Goal: Information Seeking & Learning: Understand process/instructions

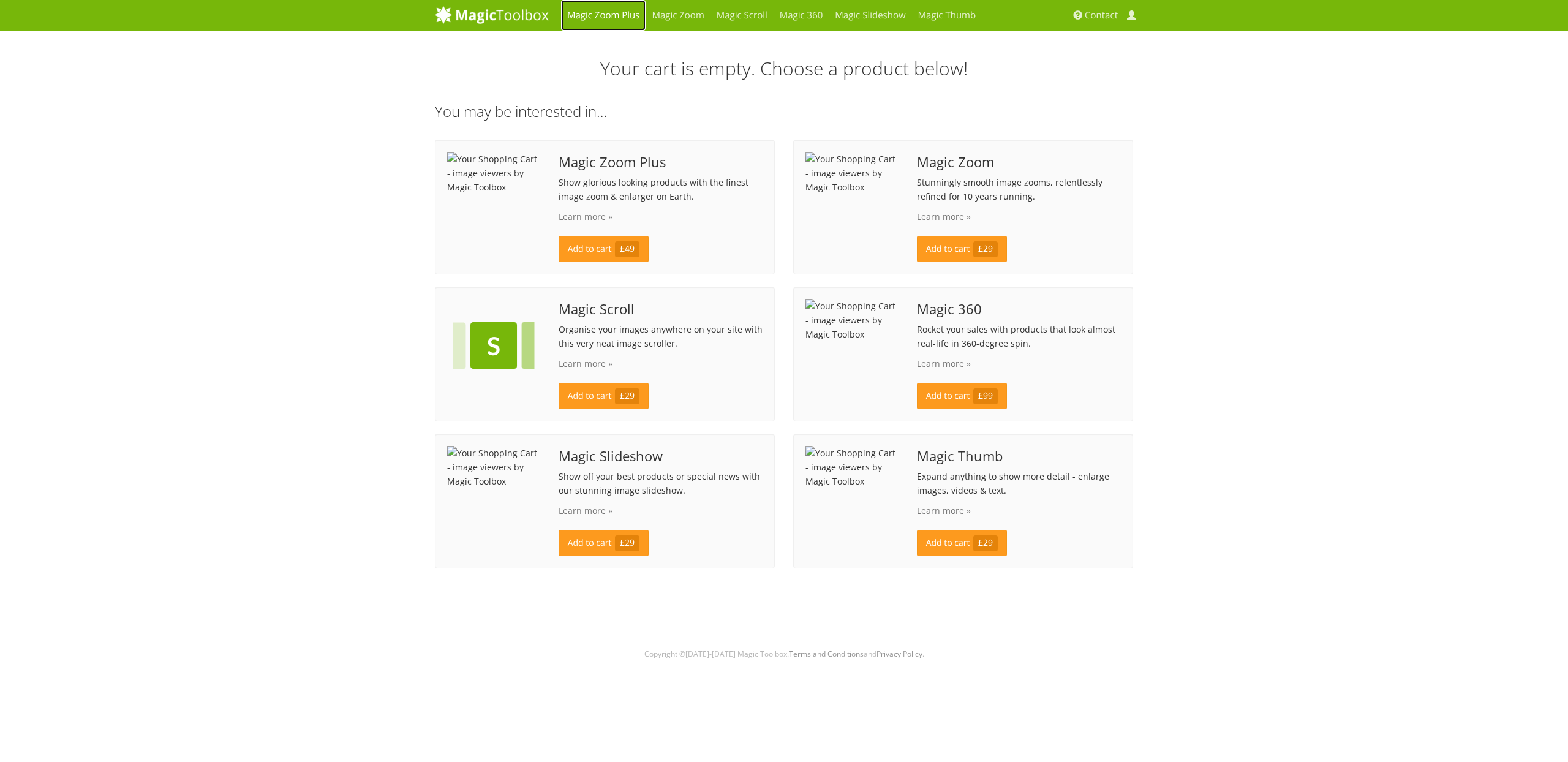
click at [598, 18] on link "Magic Zoom Plus" at bounding box center [603, 15] width 84 height 30
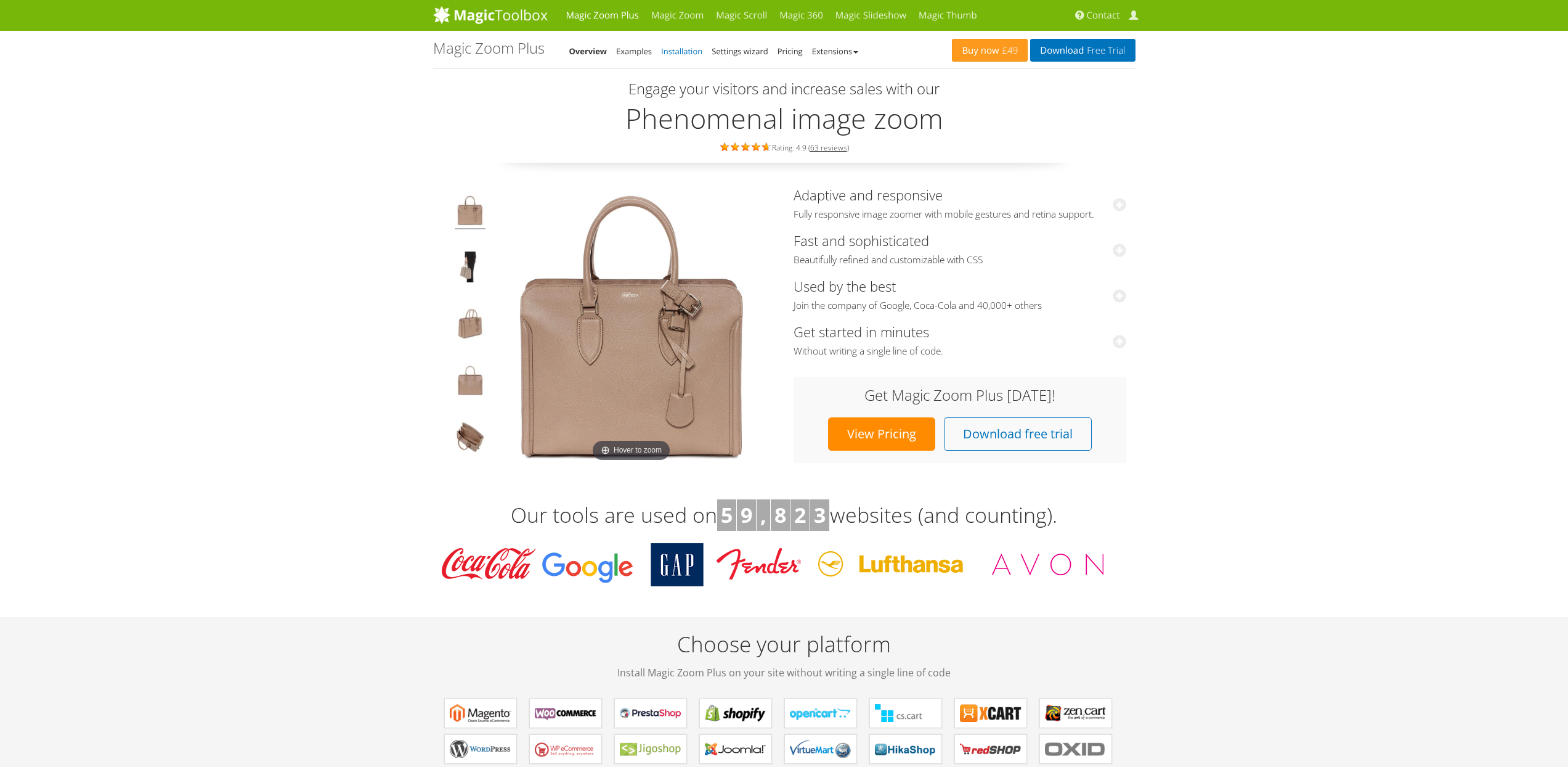
click at [681, 46] on link "Installation" at bounding box center [682, 51] width 41 height 11
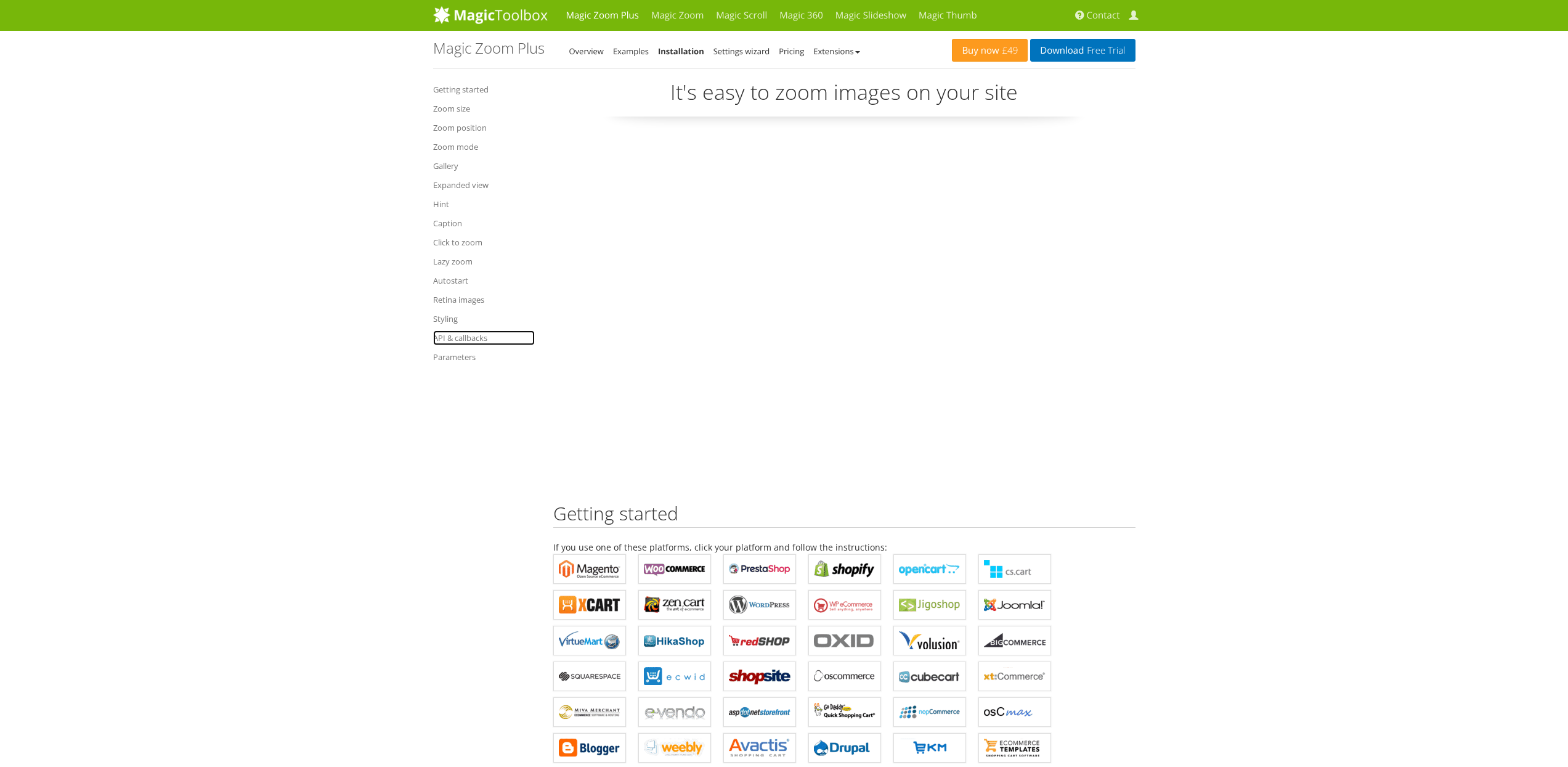
click at [450, 334] on link "API & callbacks" at bounding box center [484, 338] width 102 height 15
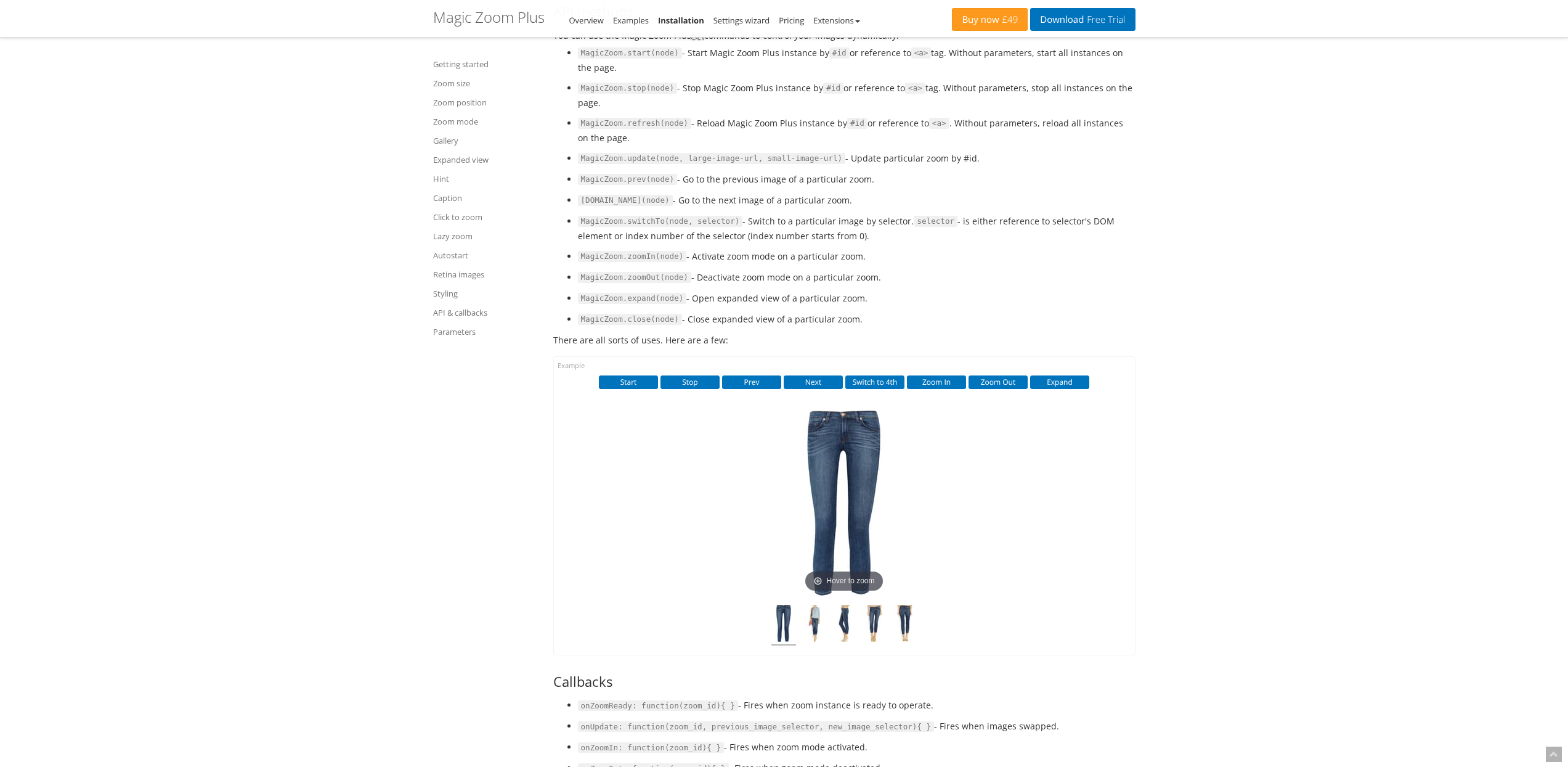
click at [697, 306] on li "MagicZoom.expand(node) - Open expanded view of a particular zoom." at bounding box center [857, 299] width 558 height 15
drag, startPoint x: 697, startPoint y: 394, endPoint x: 854, endPoint y: 394, distance: 157.0
click at [851, 306] on li "MagicZoom.expand(node) - Open expanded view of a particular zoom." at bounding box center [857, 299] width 558 height 15
click at [854, 306] on li "MagicZoom.expand(node) - Open expanded view of a particular zoom." at bounding box center [857, 299] width 558 height 15
drag, startPoint x: 854, startPoint y: 394, endPoint x: 695, endPoint y: 394, distance: 159.0
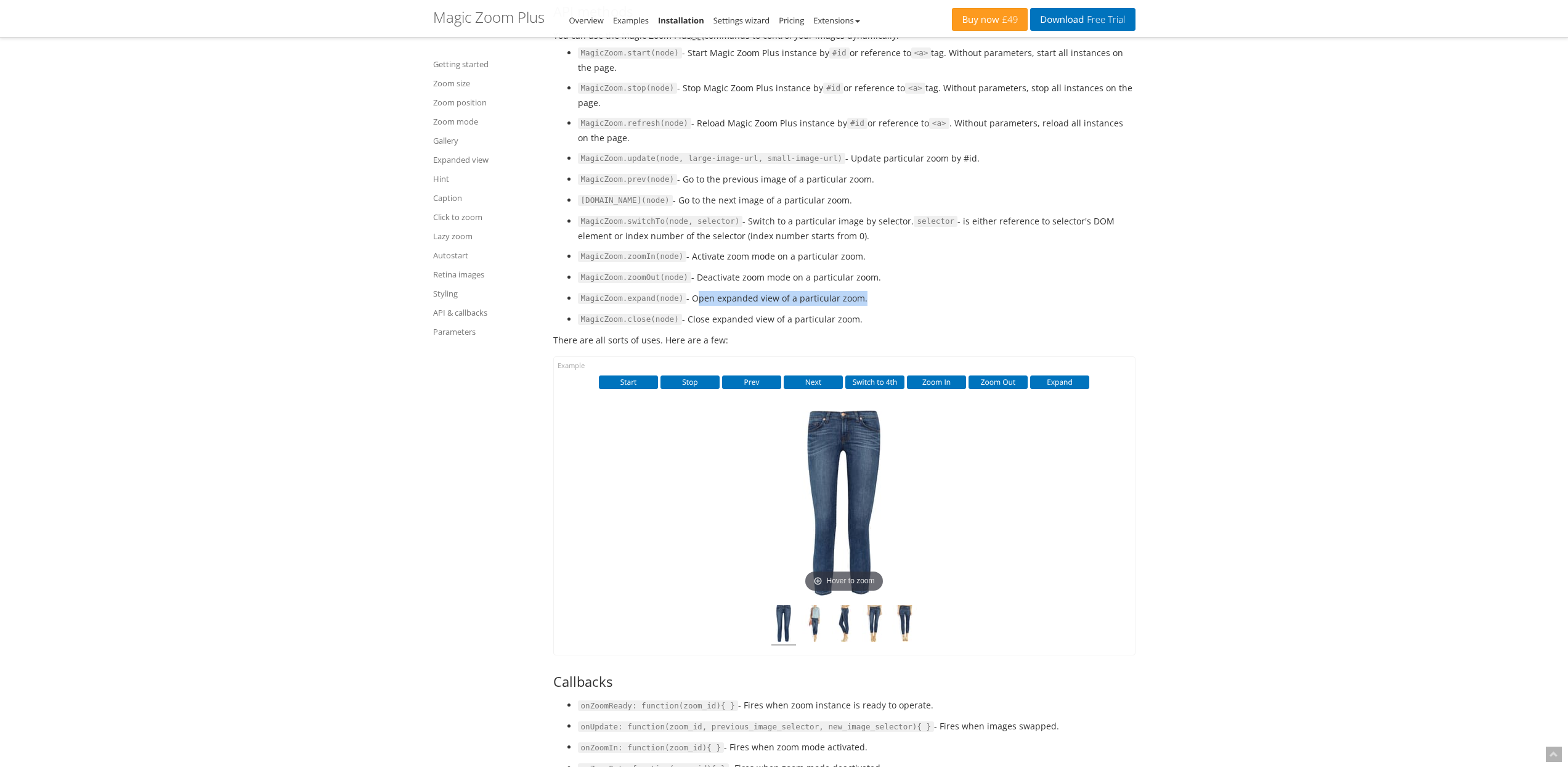
click at [695, 306] on li "MagicZoom.expand(node) - Open expanded view of a particular zoom." at bounding box center [857, 299] width 558 height 15
drag, startPoint x: 695, startPoint y: 394, endPoint x: 851, endPoint y: 394, distance: 156.0
click at [851, 306] on li "MagicZoom.expand(node) - Open expanded view of a particular zoom." at bounding box center [857, 299] width 558 height 15
click at [858, 306] on li "MagicZoom.expand(node) - Open expanded view of a particular zoom." at bounding box center [857, 299] width 558 height 15
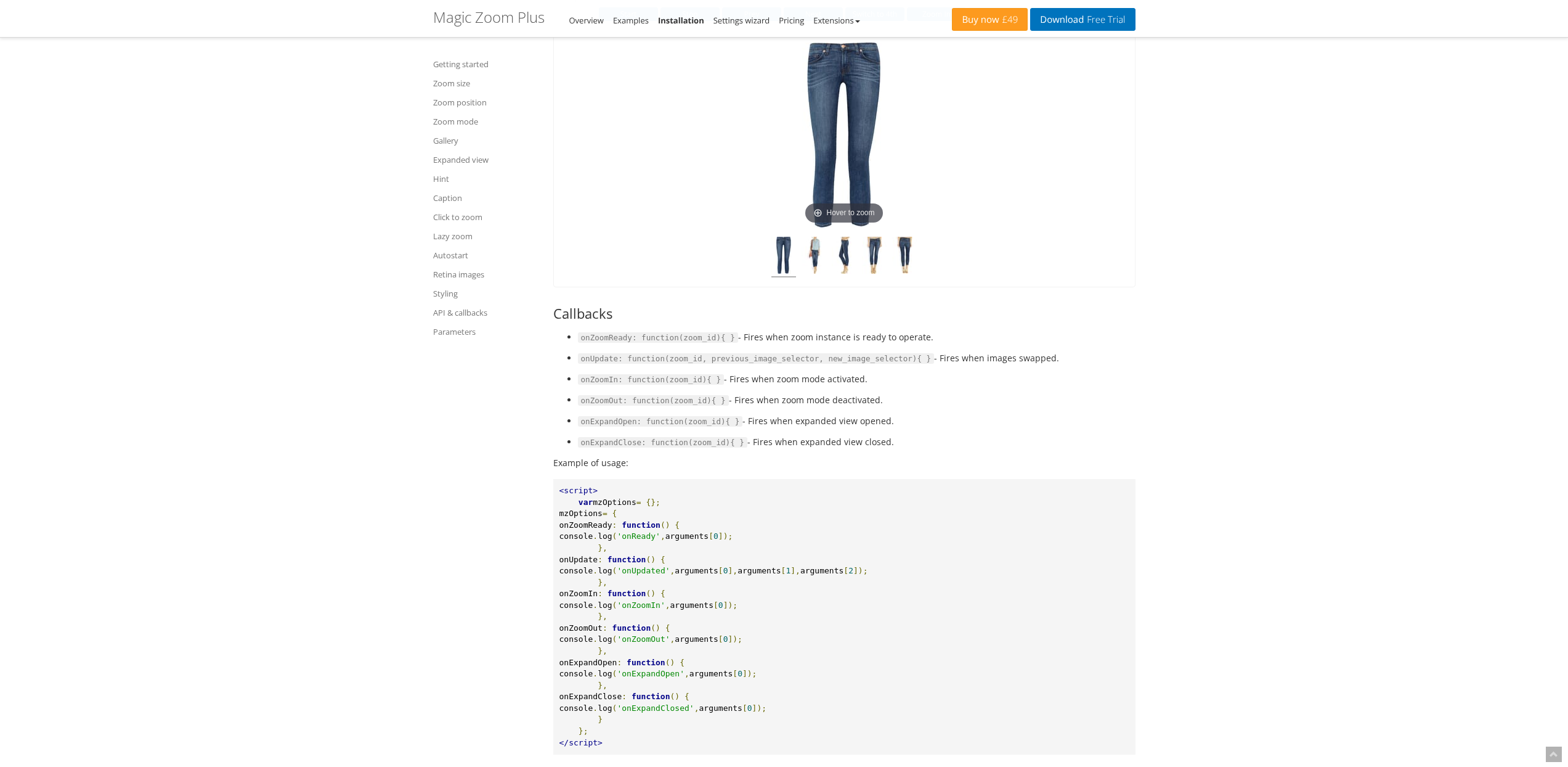
scroll to position [13563, 0]
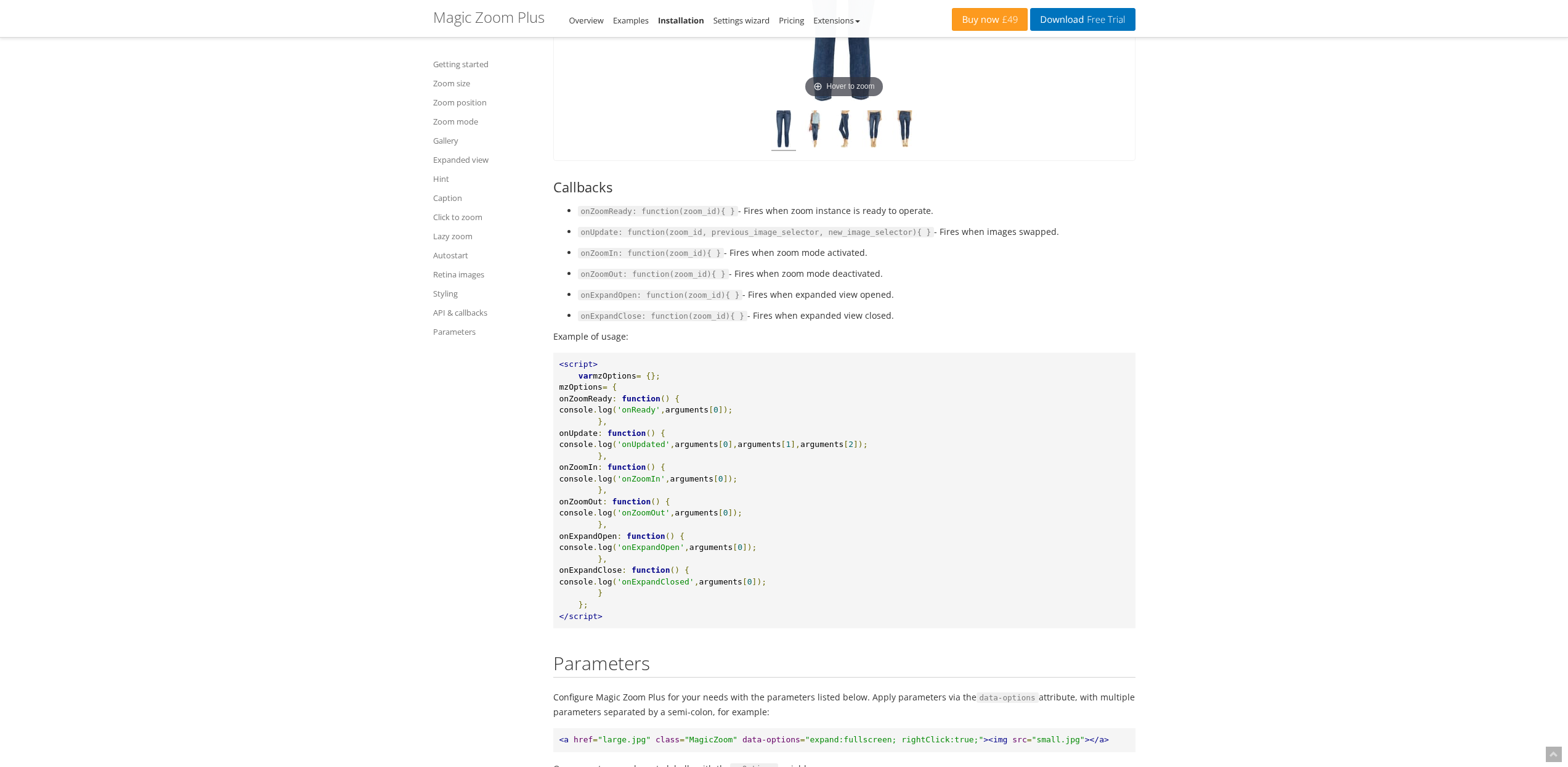
click at [600, 301] on code "onExpandOpen: function(zoom_id){ }" at bounding box center [660, 295] width 165 height 11
